Goal: Task Accomplishment & Management: Manage account settings

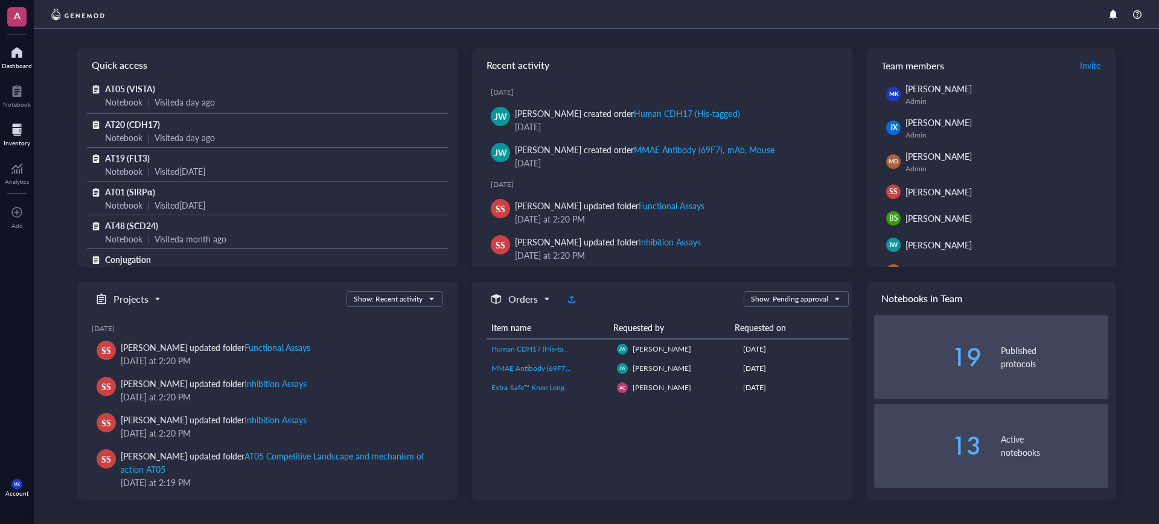
click at [20, 139] on div "Inventory" at bounding box center [17, 142] width 27 height 7
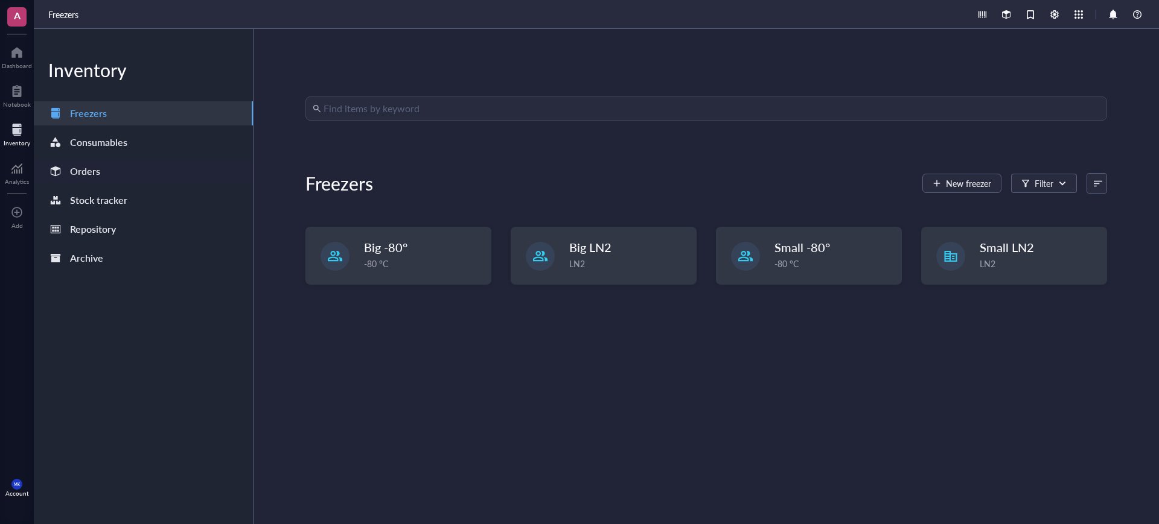
click at [116, 169] on div "Orders" at bounding box center [143, 171] width 219 height 24
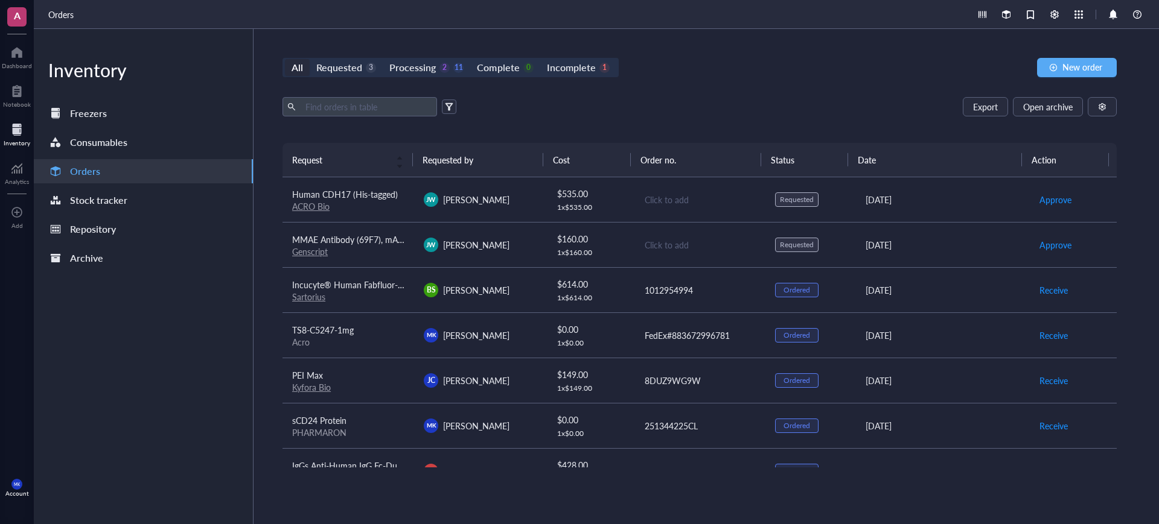
click at [531, 257] on td "[PERSON_NAME]" at bounding box center [480, 244] width 132 height 45
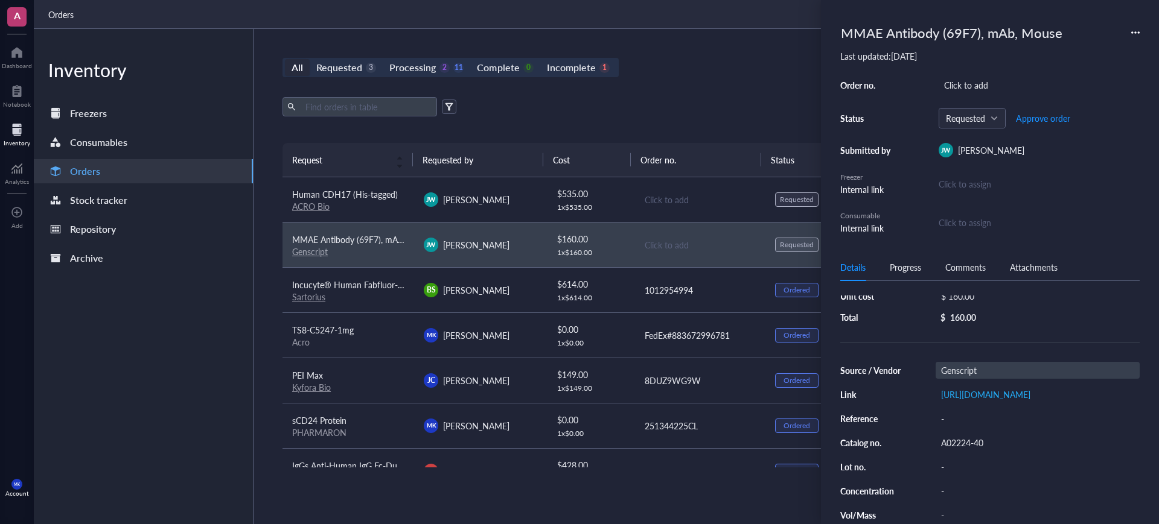
scroll to position [75, 0]
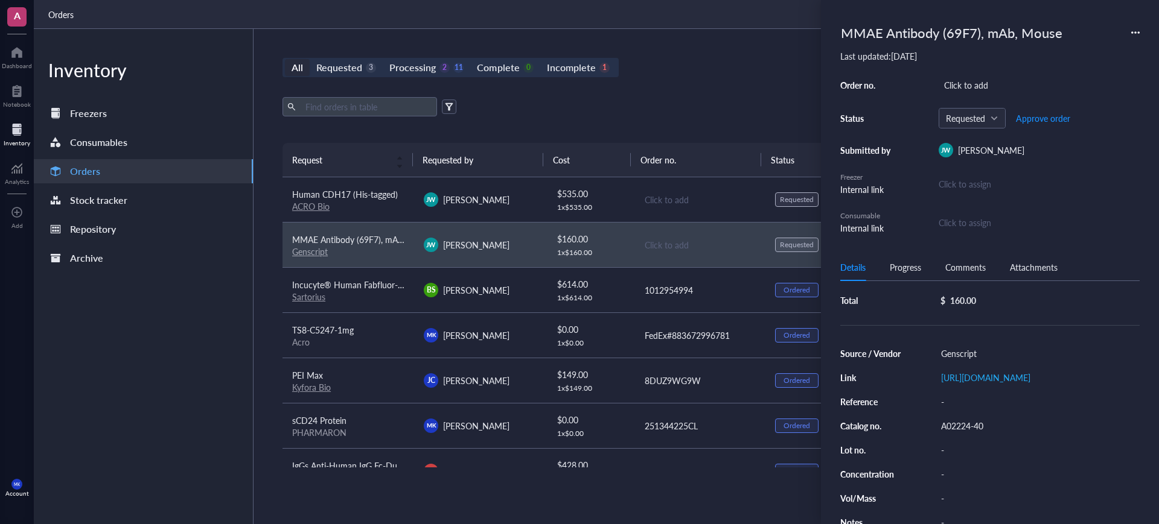
click at [488, 205] on span "[PERSON_NAME]" at bounding box center [476, 200] width 66 height 12
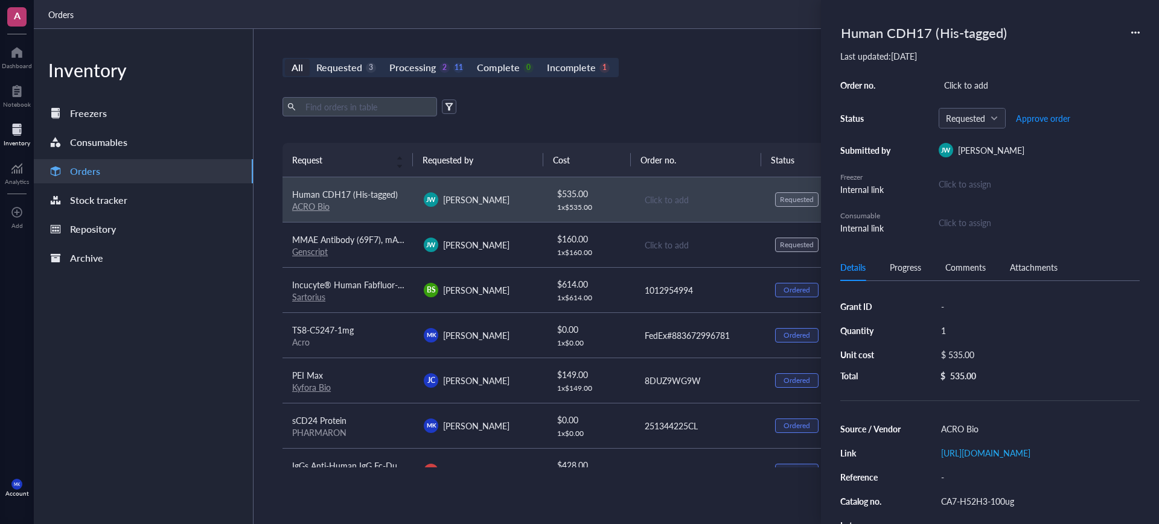
click at [634, 252] on td "Click to add" at bounding box center [700, 244] width 132 height 45
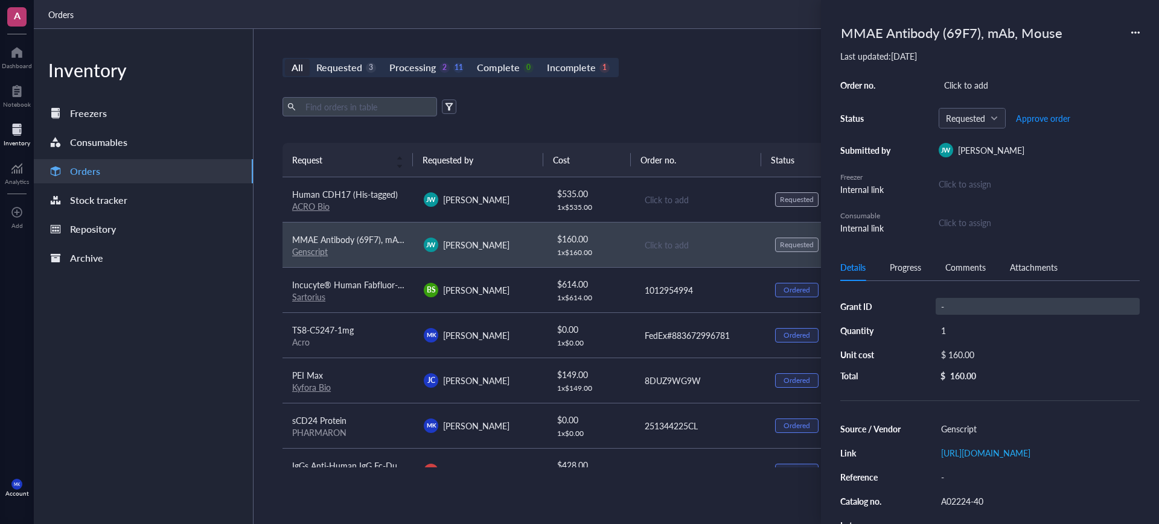
scroll to position [75, 0]
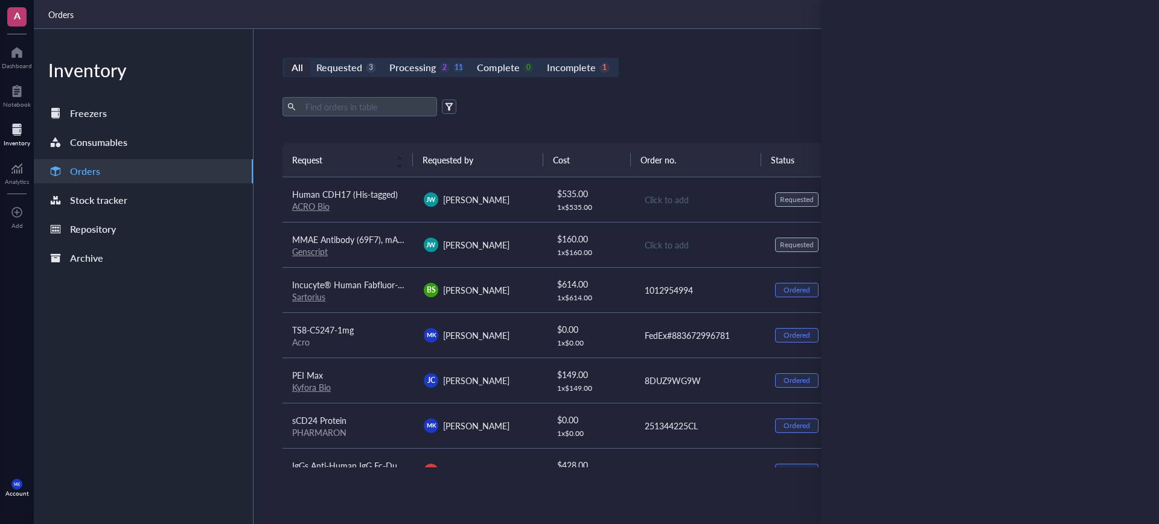
click at [552, 182] on td "$ 535.00 1 x $ 535.00" at bounding box center [590, 199] width 88 height 45
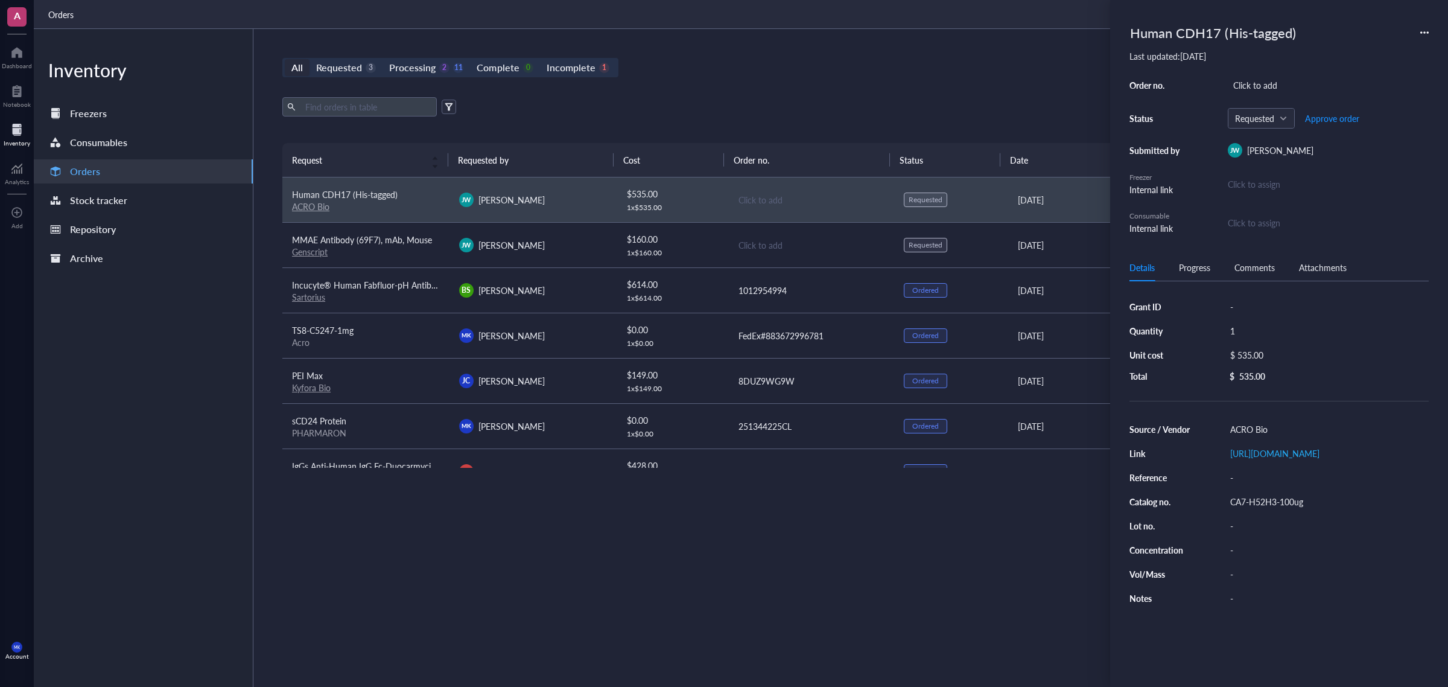
scroll to position [0, 0]
click at [760, 253] on td "Click to add" at bounding box center [811, 244] width 167 height 45
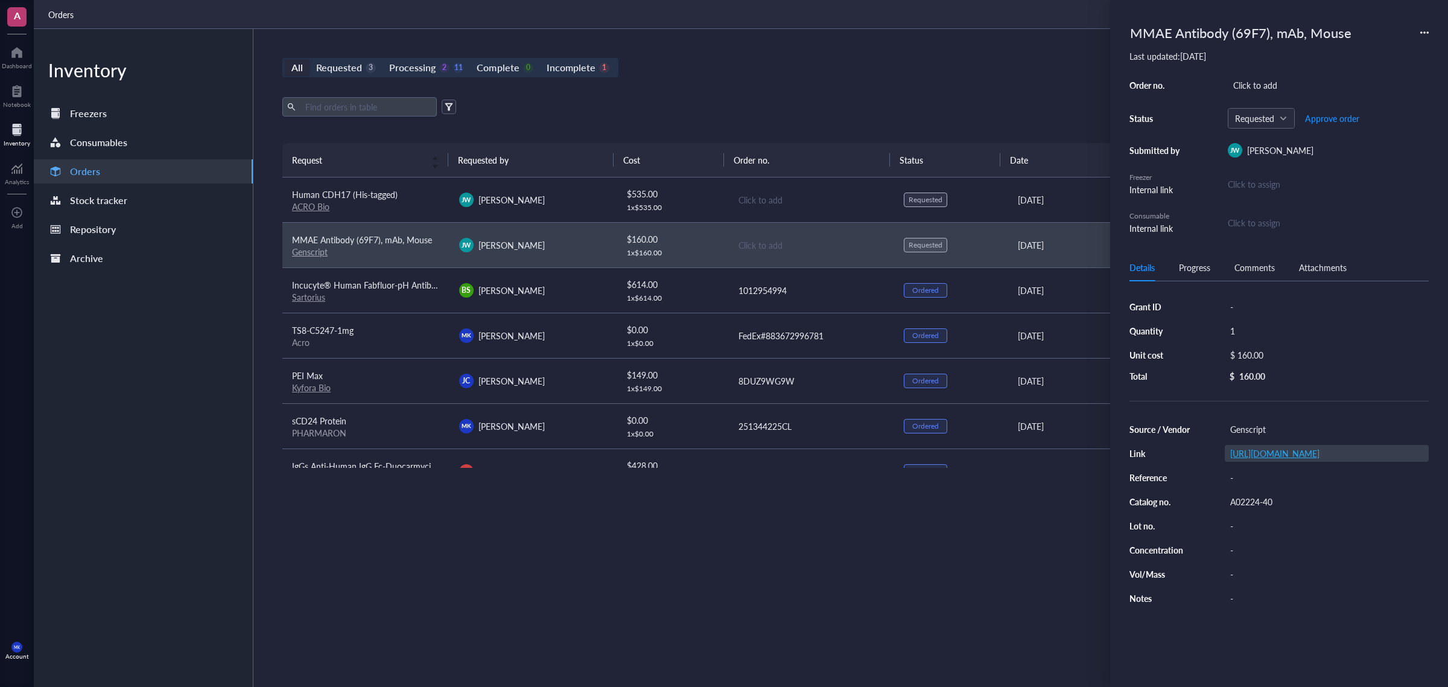
click at [1158, 459] on link "[URL][DOMAIN_NAME]" at bounding box center [1275, 453] width 89 height 12
click at [774, 206] on td "Click to add" at bounding box center [811, 199] width 167 height 45
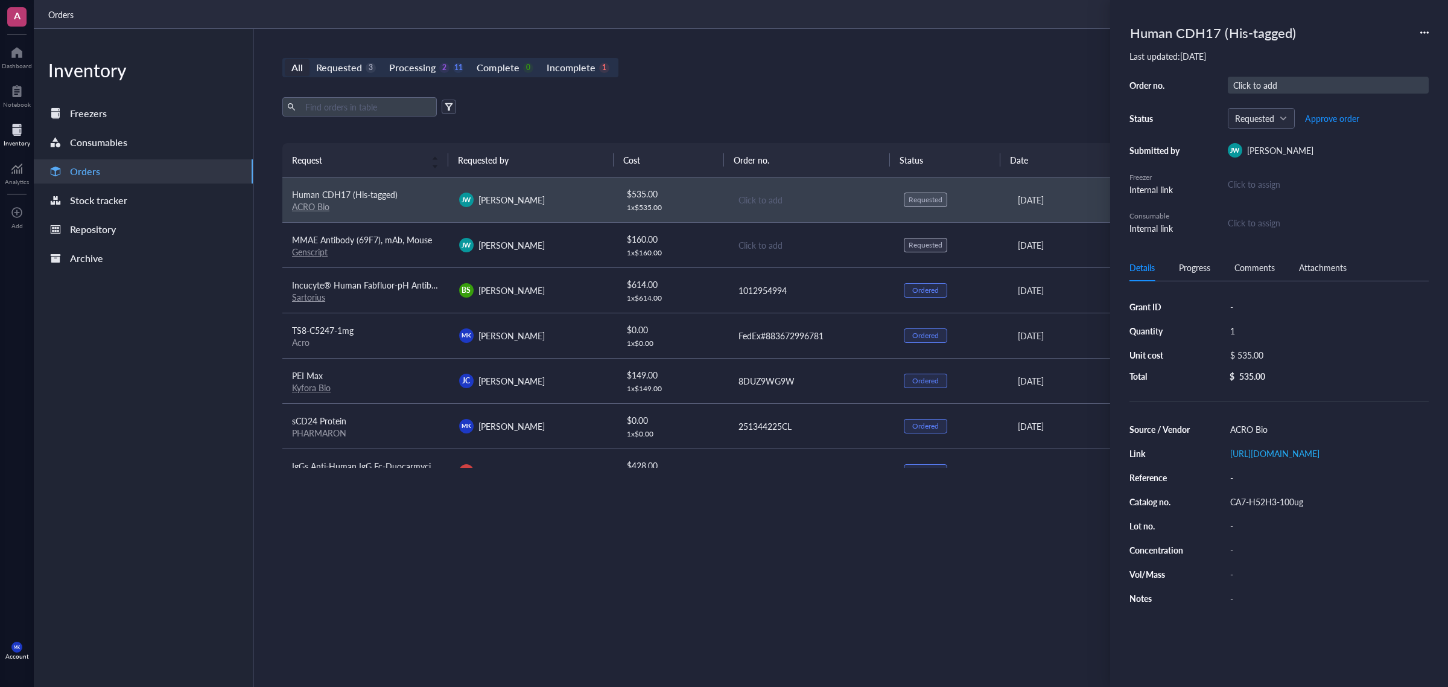
click at [1158, 92] on div "Click to add" at bounding box center [1328, 85] width 201 height 17
click at [1158, 125] on button "Approve order" at bounding box center [1333, 118] width 56 height 19
click at [1158, 127] on button "Place order" at bounding box center [1323, 118] width 43 height 19
click at [792, 89] on div "All Requested 2 Processing 2 12 Complete 0 Incomplete 1 New order Export Open a…" at bounding box center [810, 358] width 1115 height 658
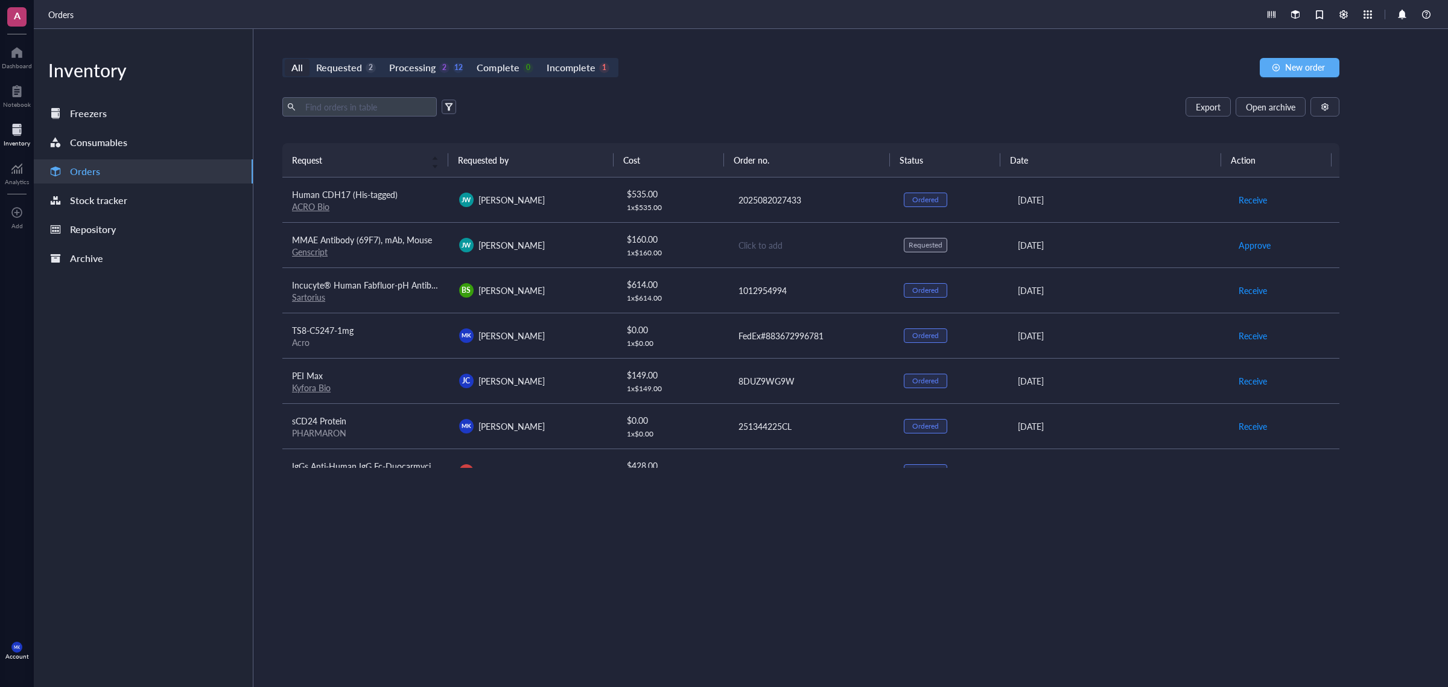
click at [320, 249] on link "Genscript" at bounding box center [310, 252] width 36 height 12
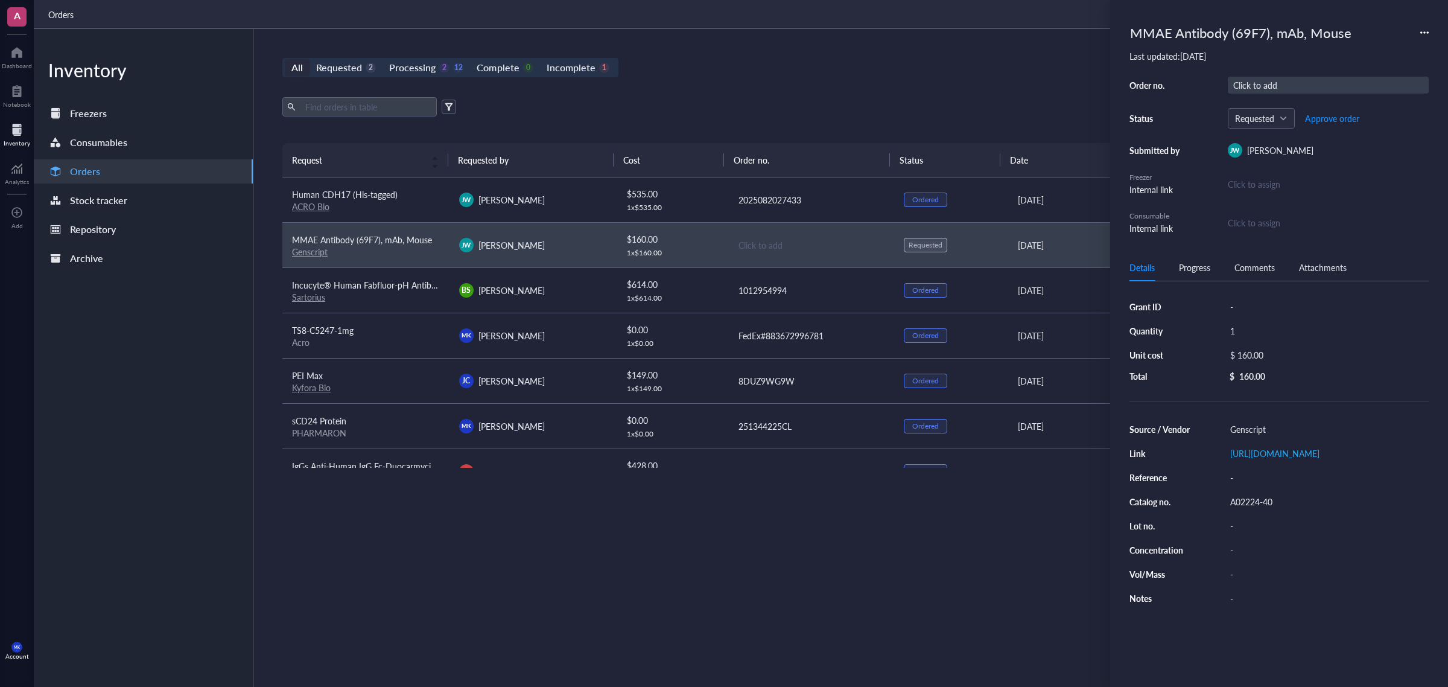
click at [1158, 77] on div "Click to add" at bounding box center [1328, 85] width 201 height 17
click at [909, 49] on div "All Requested 2 Processing 2 12 Complete 0 Incomplete 1 New order Export Open a…" at bounding box center [810, 358] width 1115 height 658
click at [741, 77] on div "All Requested 2 Processing 2 12 Complete 0 Incomplete 1 New order" at bounding box center [810, 67] width 1057 height 19
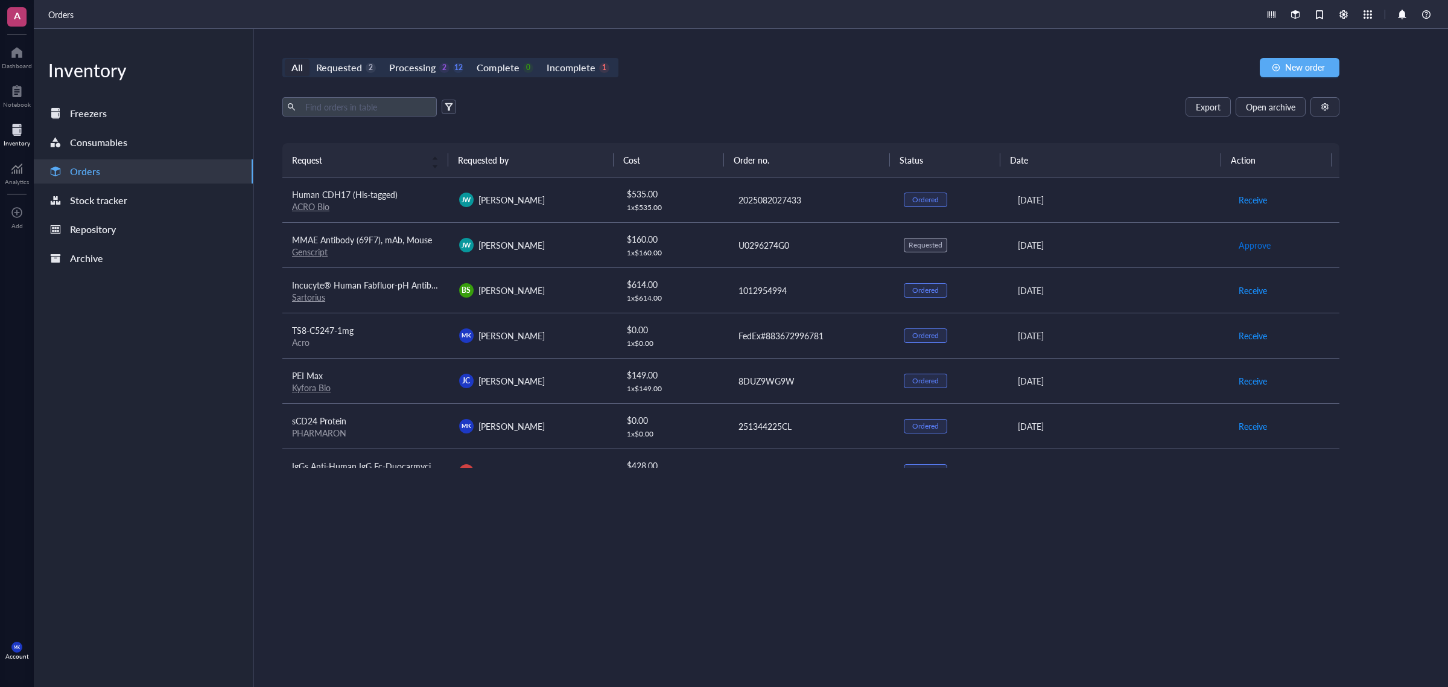
click at [1158, 244] on span "Approve" at bounding box center [1255, 244] width 32 height 13
click at [1158, 244] on span "Place order" at bounding box center [1260, 244] width 42 height 13
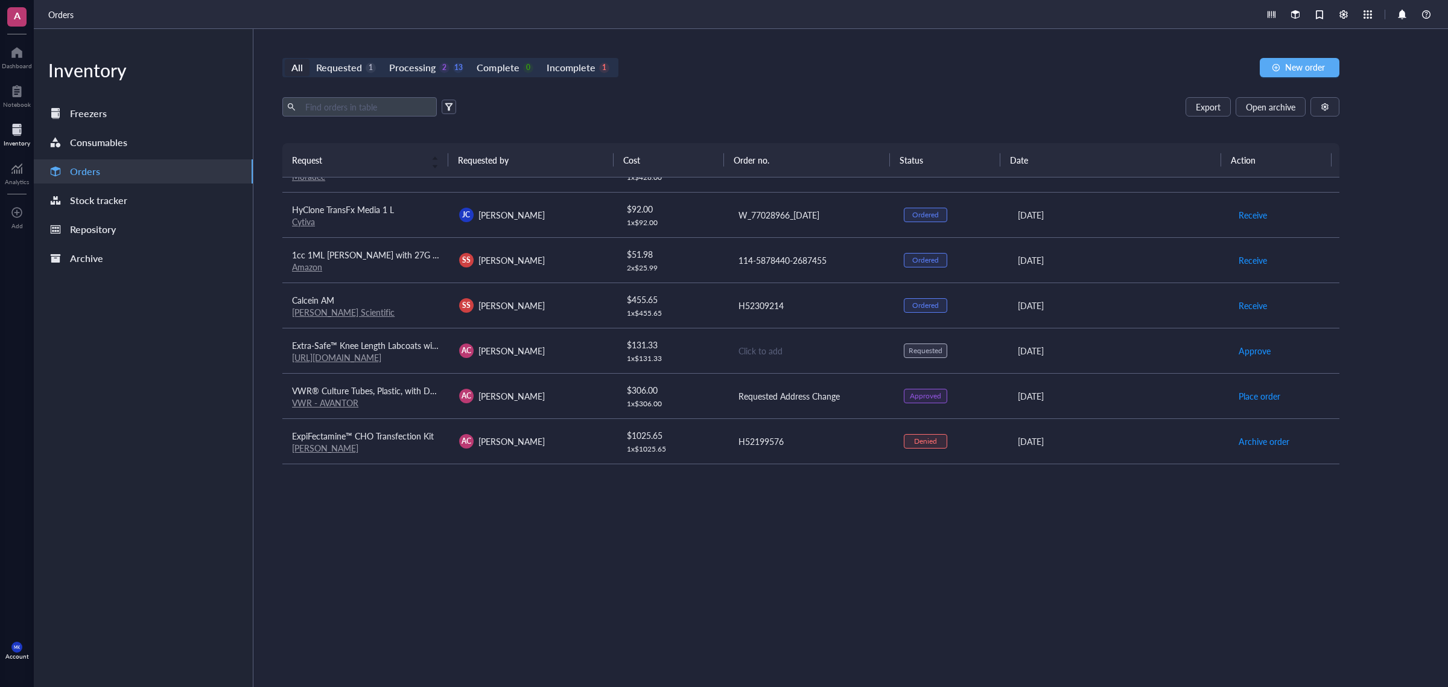
scroll to position [377, 0]
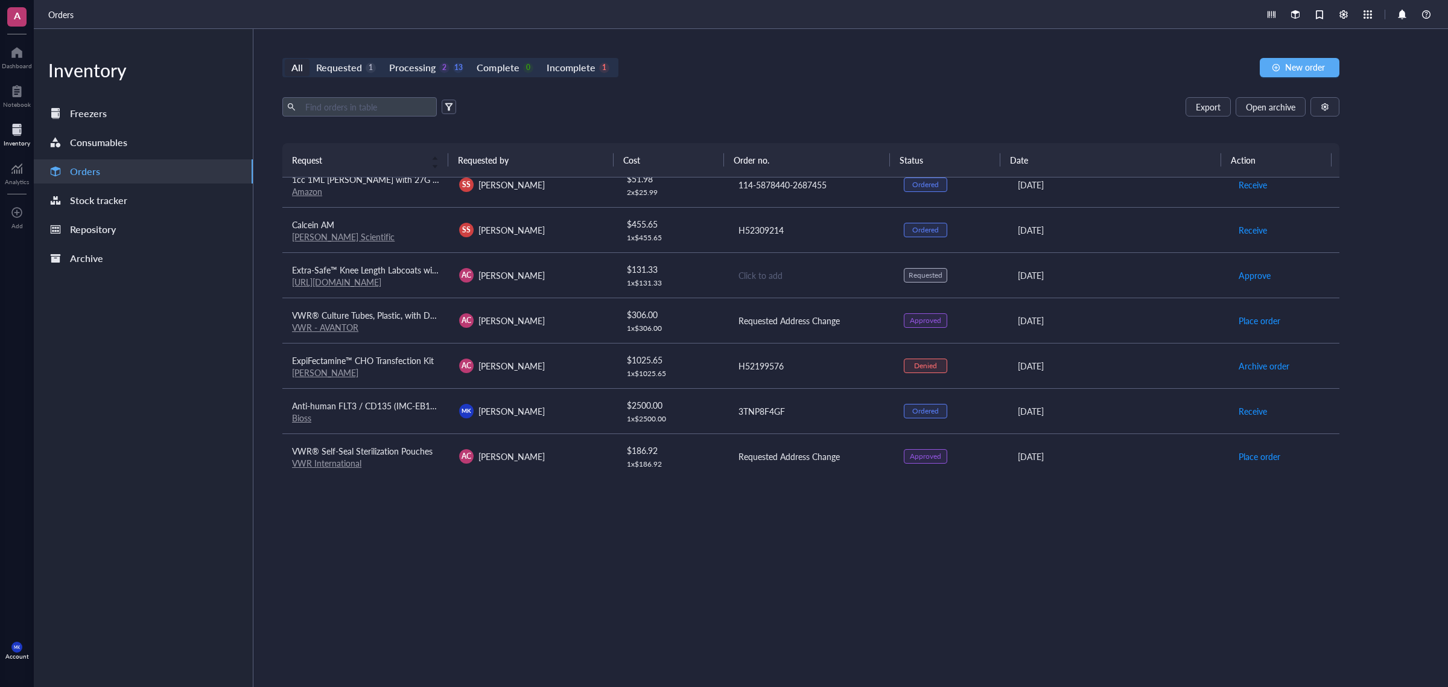
click at [381, 284] on link "[URL][DOMAIN_NAME]" at bounding box center [336, 282] width 89 height 12
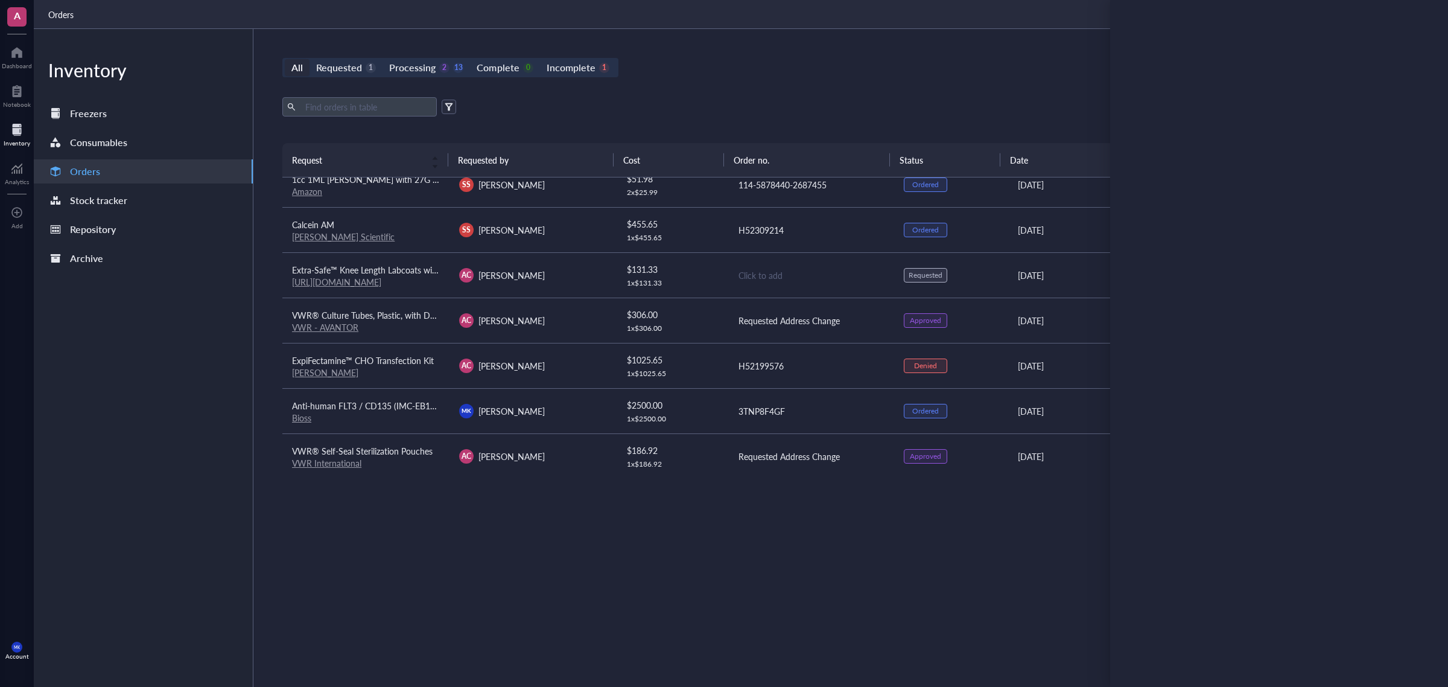
click at [722, 524] on div "Request Requested by Cost Order no. Status Date Action Human CDH17 (His-tagged)…" at bounding box center [810, 386] width 1057 height 487
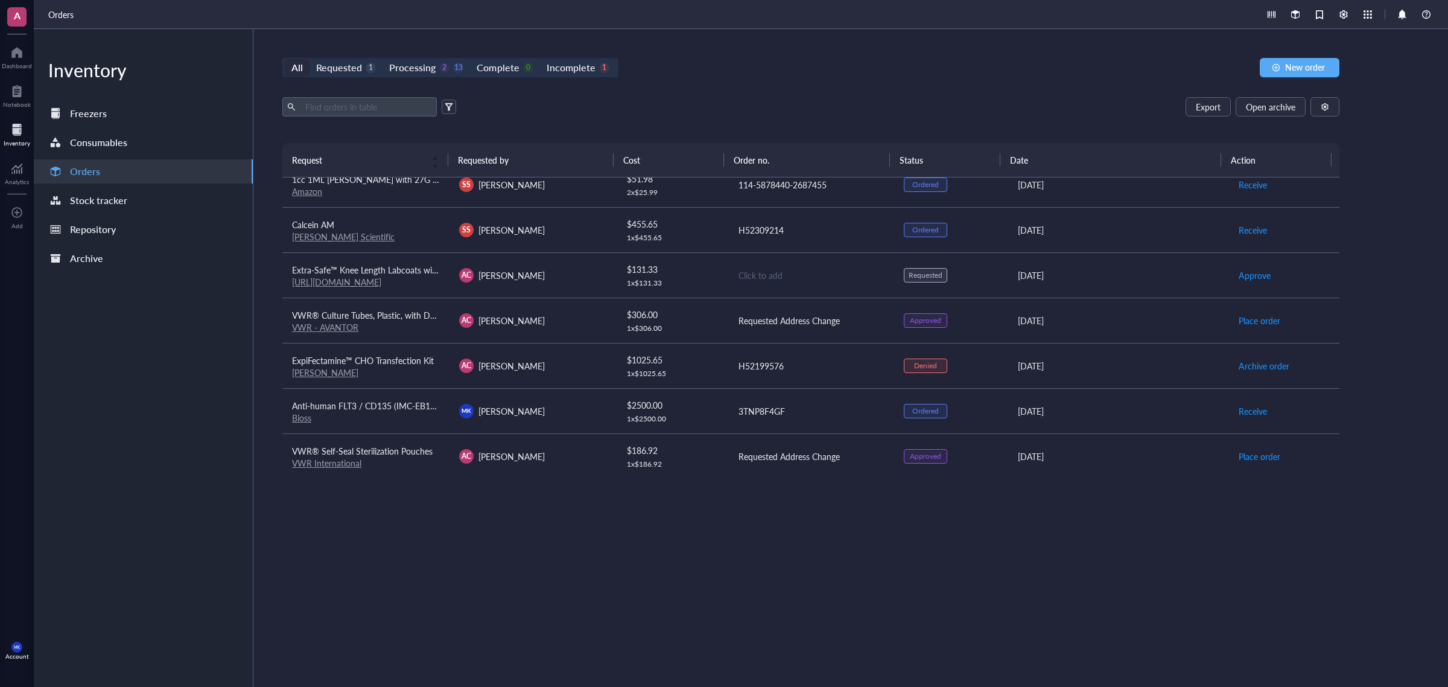
click at [553, 335] on td "AC [PERSON_NAME]" at bounding box center [533, 320] width 167 height 45
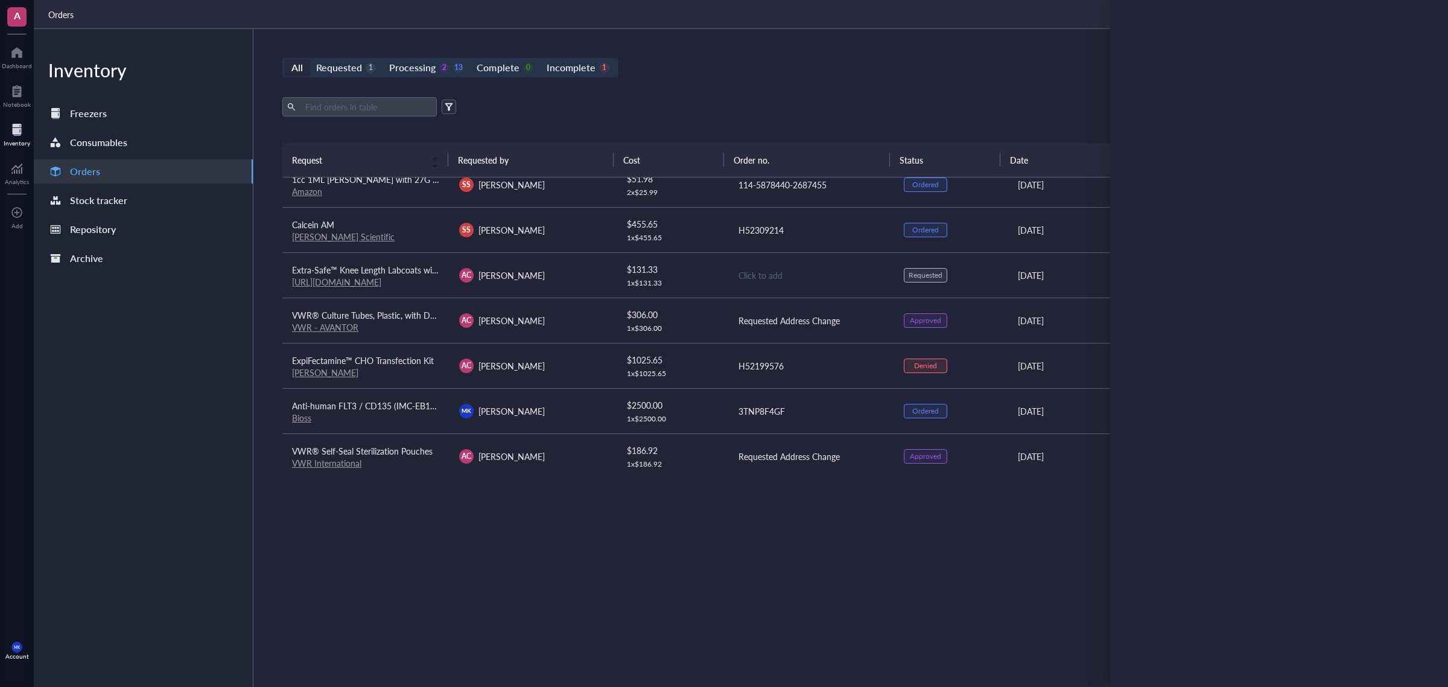
click at [854, 276] on div "Click to add" at bounding box center [812, 275] width 147 height 13
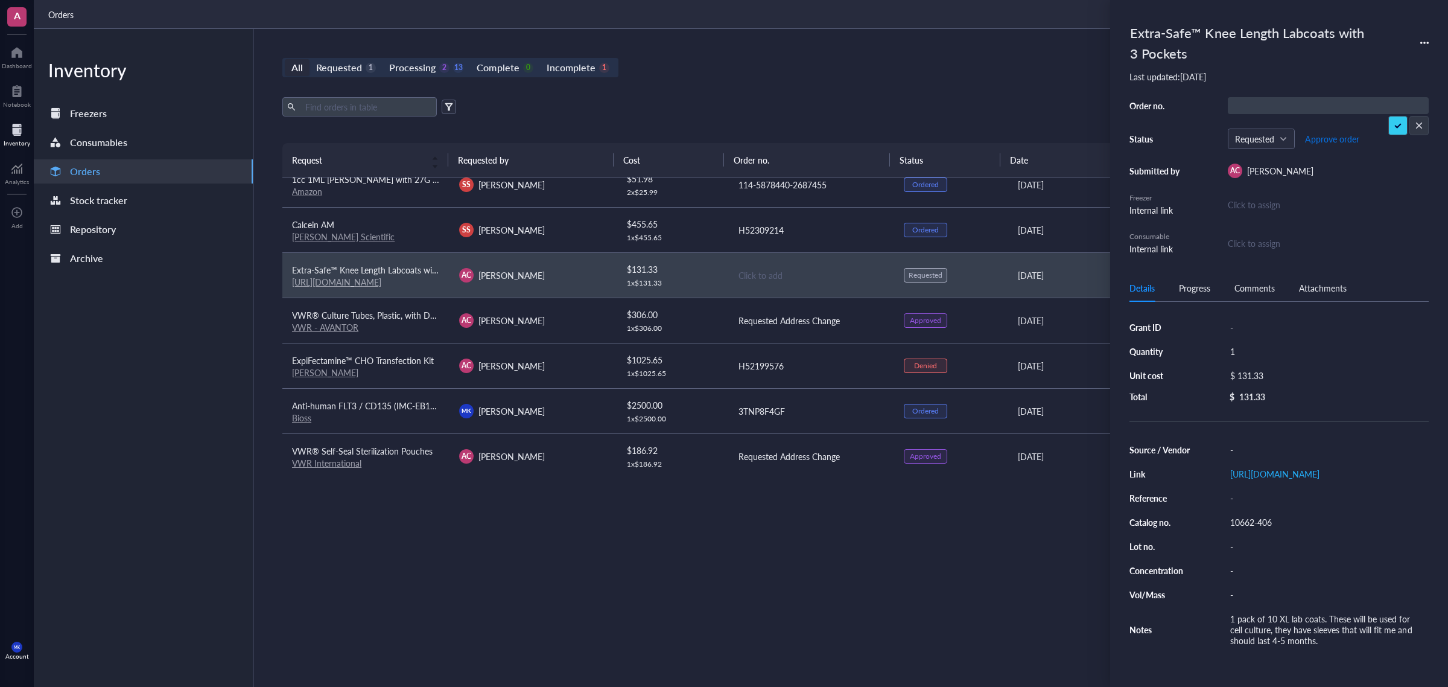
click at [1158, 130] on button "Approve order" at bounding box center [1333, 138] width 56 height 19
click at [861, 79] on div "All Requested 0 Processing 3 13 Complete 0 Incomplete 1 New order Export Open a…" at bounding box center [810, 358] width 1115 height 658
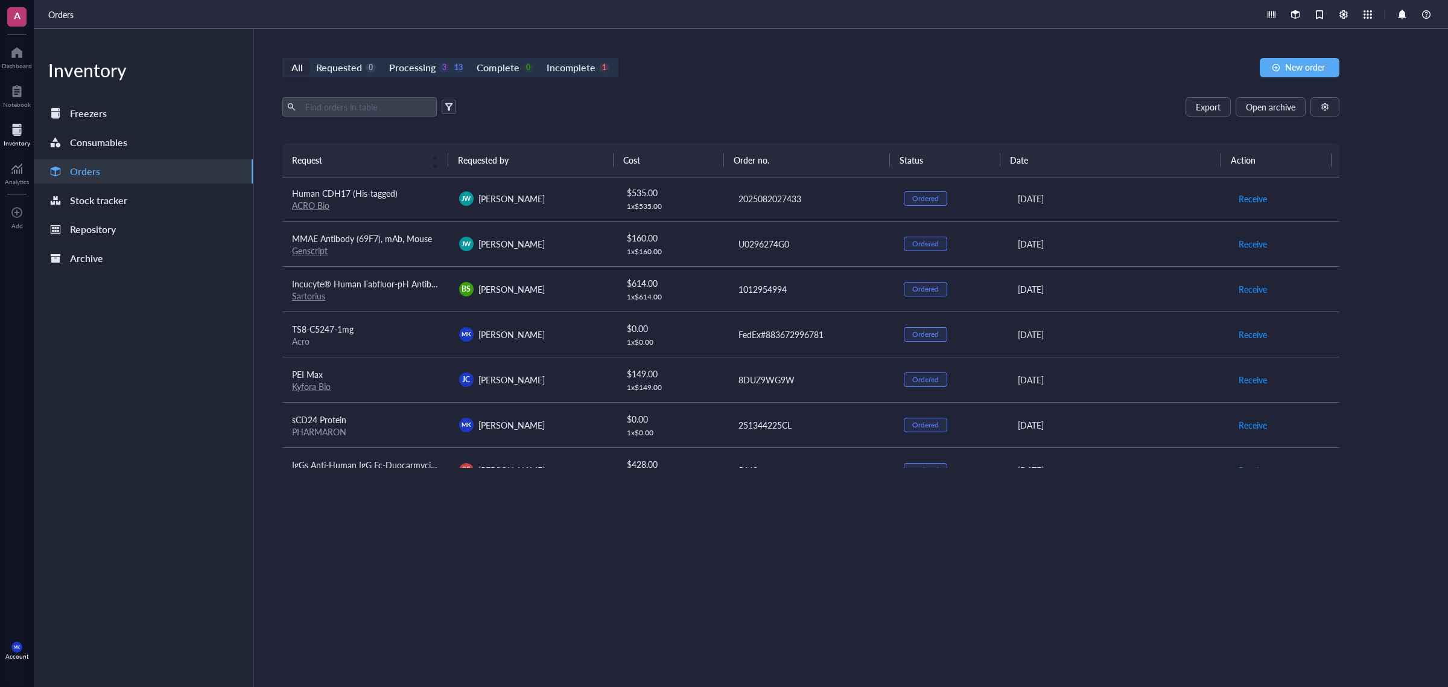
scroll to position [0, 0]
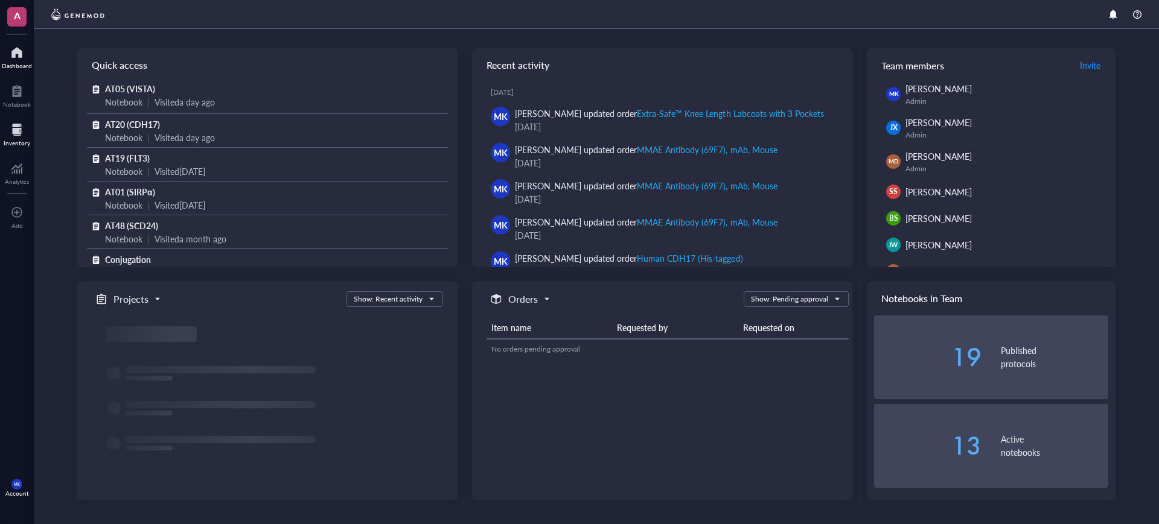
click at [7, 148] on div "Inventory" at bounding box center [17, 133] width 34 height 34
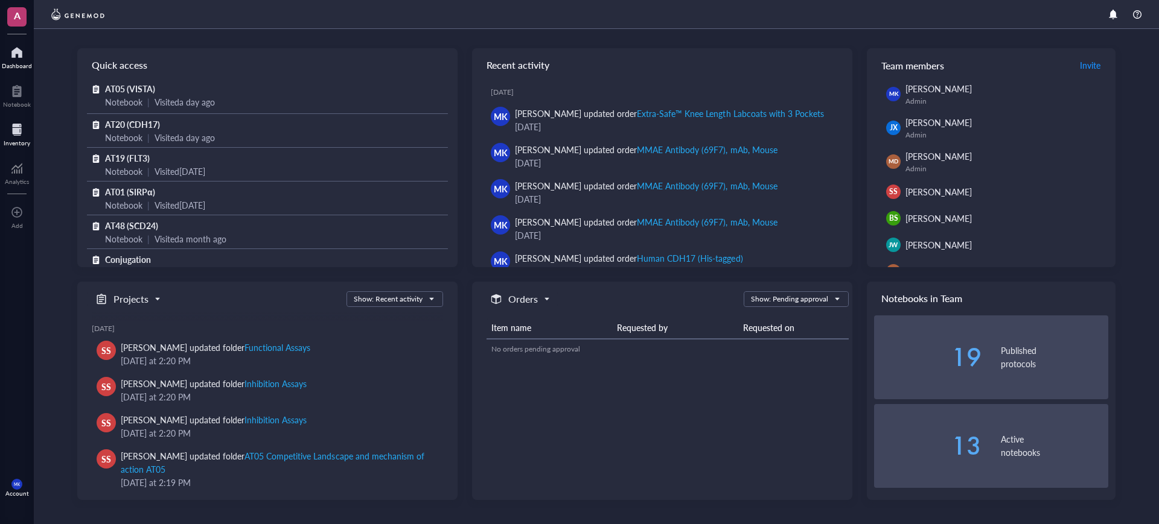
click at [13, 146] on div "Inventory" at bounding box center [17, 142] width 27 height 7
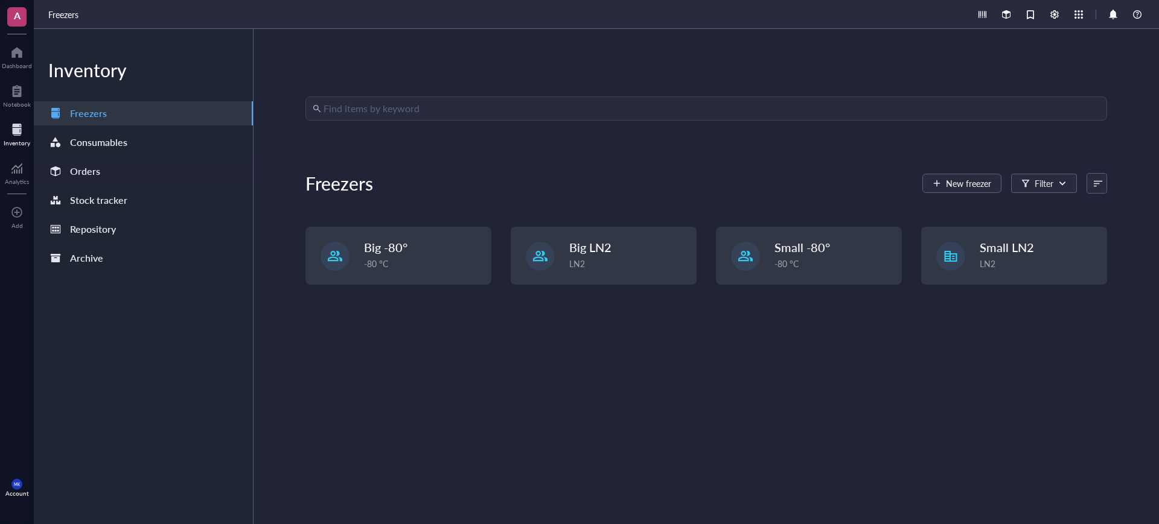
click at [88, 174] on div "Orders" at bounding box center [85, 171] width 30 height 17
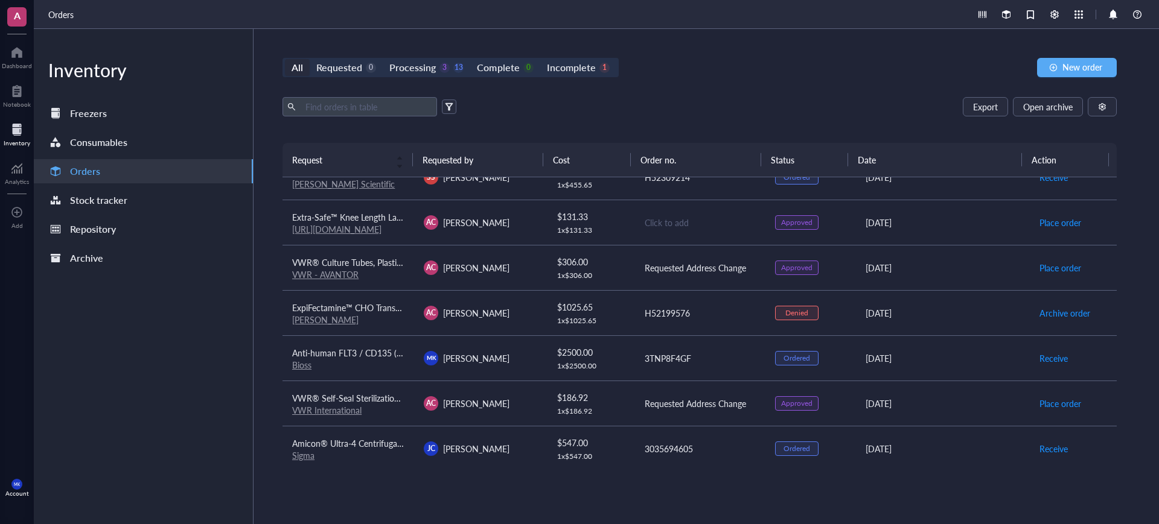
scroll to position [404, 0]
